Goal: Information Seeking & Learning: Learn about a topic

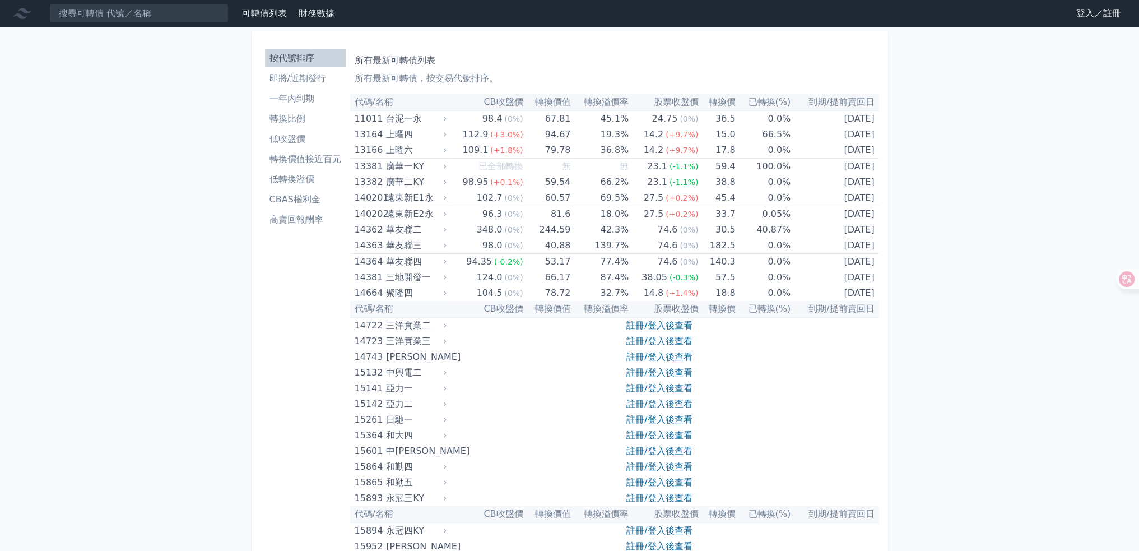
click at [1093, 15] on link "登入／註冊" at bounding box center [1098, 13] width 63 height 18
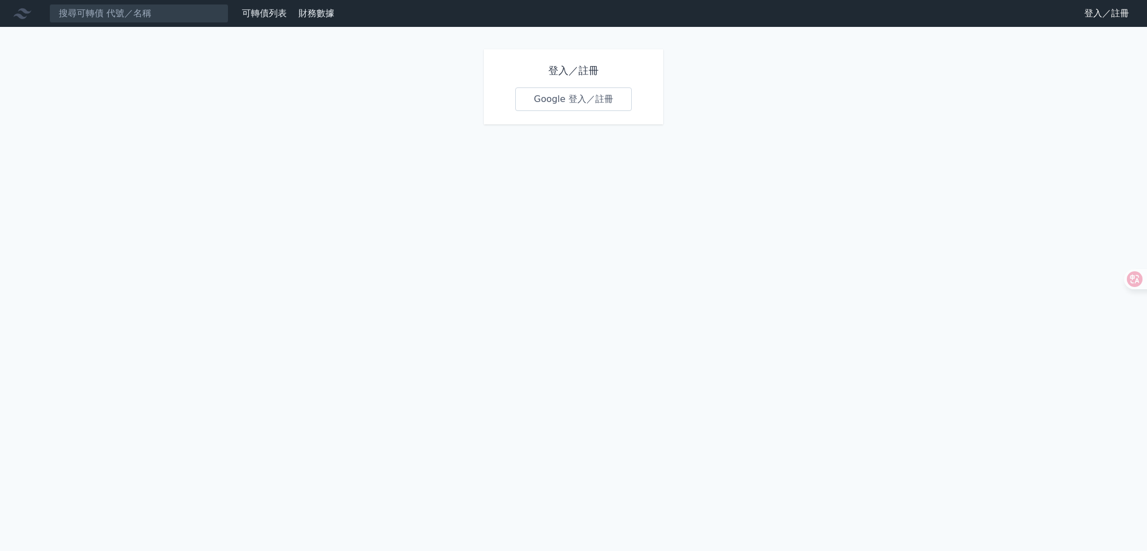
click at [529, 98] on link "Google 登入／註冊" at bounding box center [573, 99] width 117 height 24
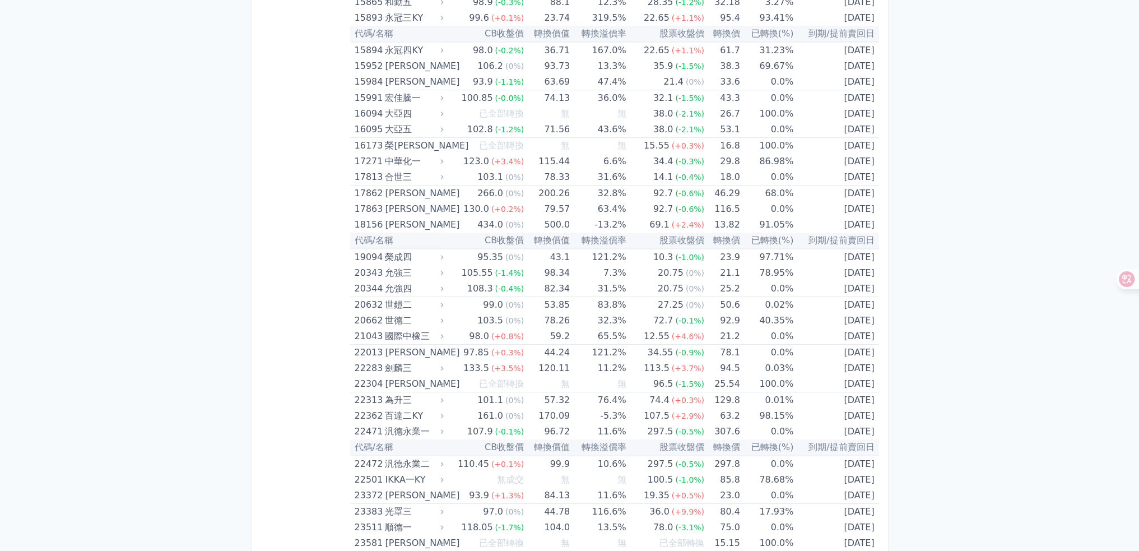
scroll to position [5758, 0]
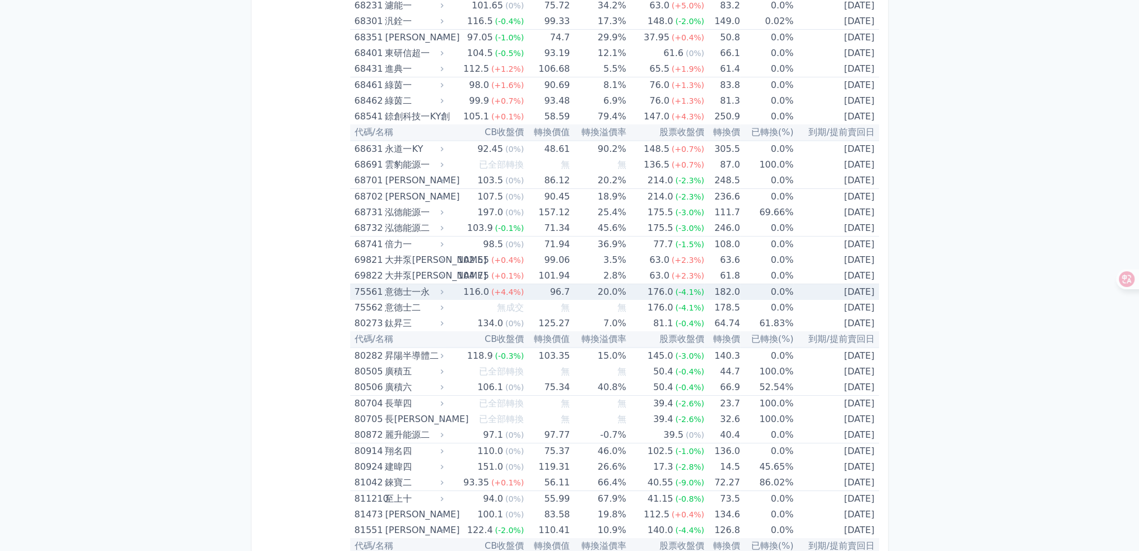
click at [371, 284] on div "75561" at bounding box center [369, 292] width 28 height 16
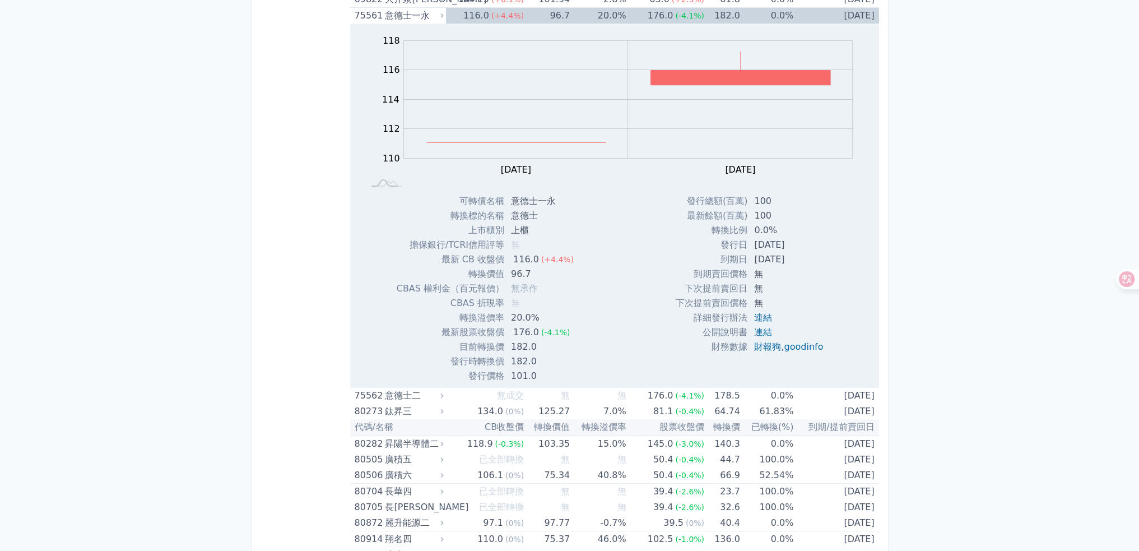
scroll to position [6038, 0]
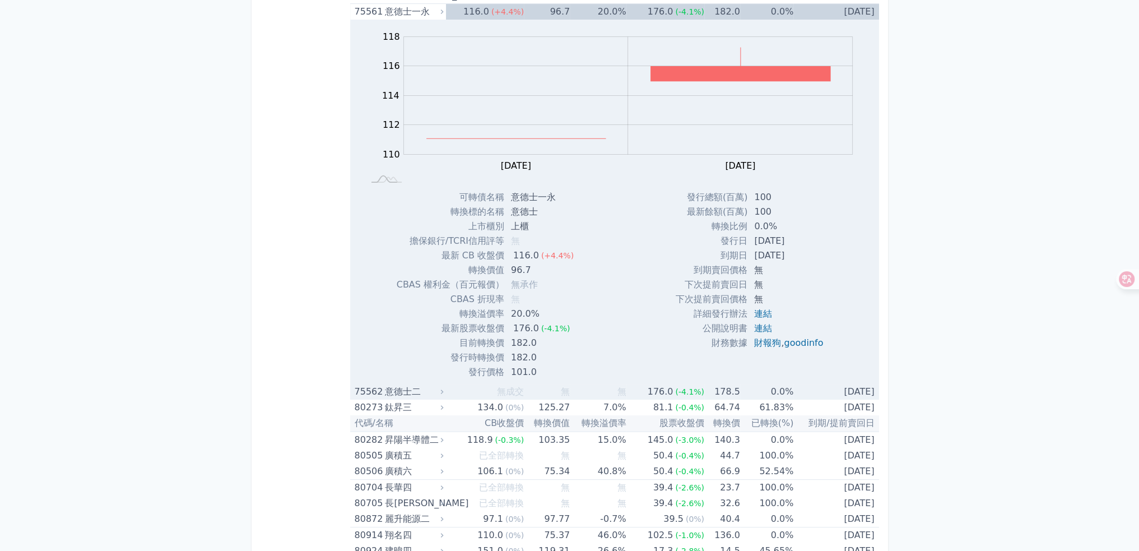
click at [387, 384] on div "意德士二" at bounding box center [413, 392] width 56 height 16
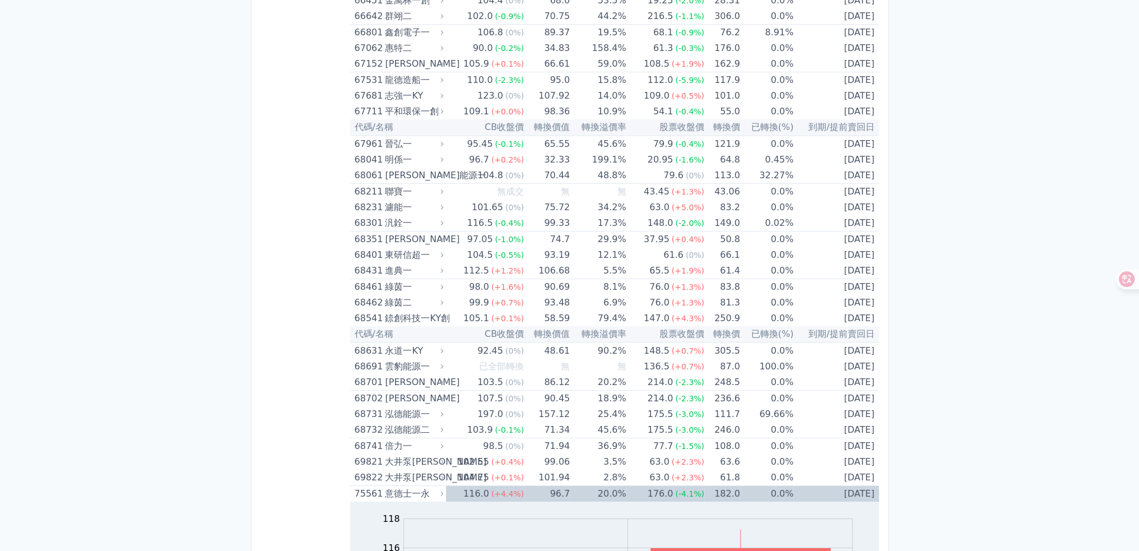
scroll to position [5534, 0]
